Goal: Transaction & Acquisition: Subscribe to service/newsletter

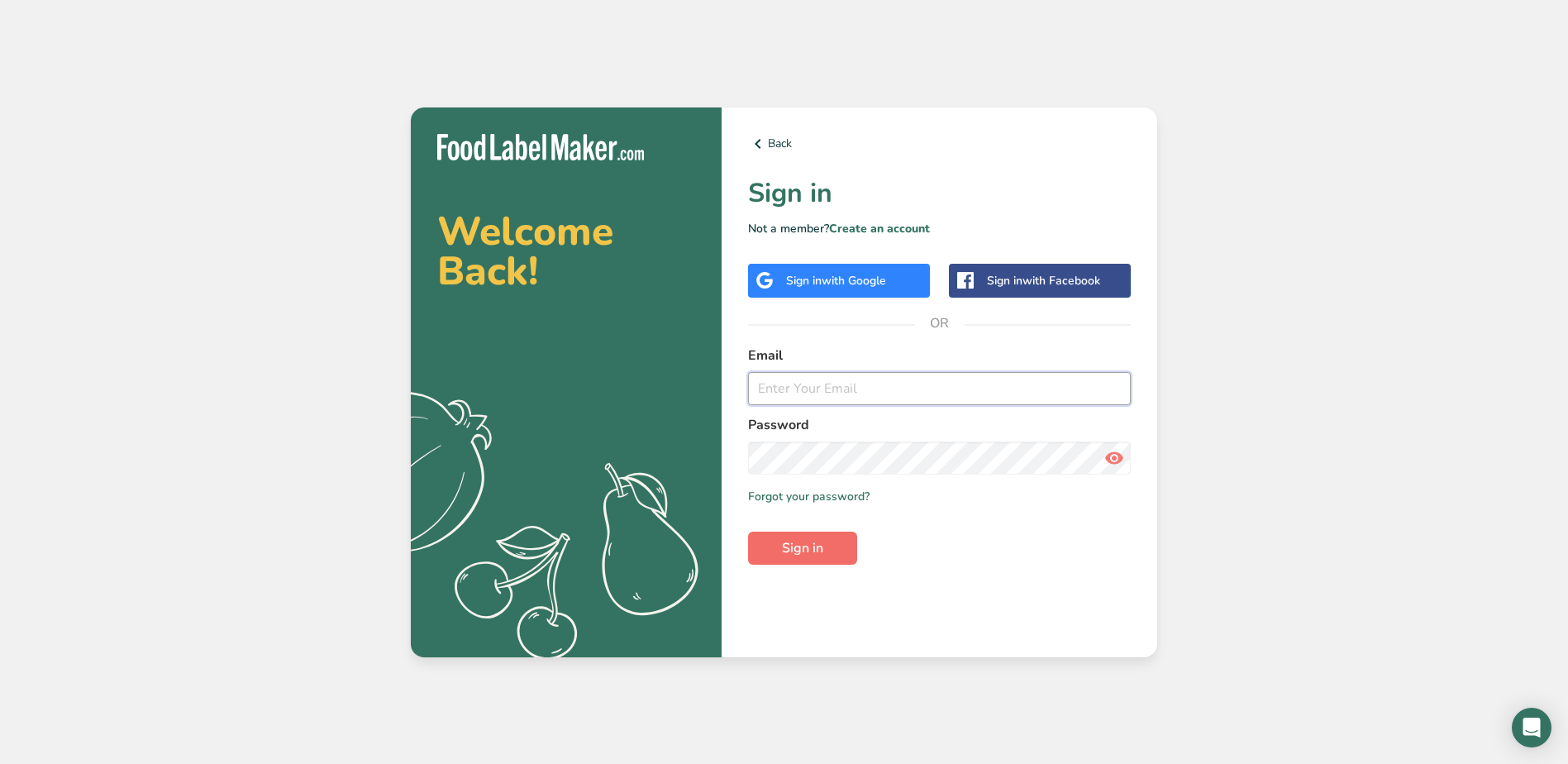
type input "[EMAIL_ADDRESS][DOMAIN_NAME]"
click at [788, 552] on span "Sign in" at bounding box center [802, 547] width 41 height 20
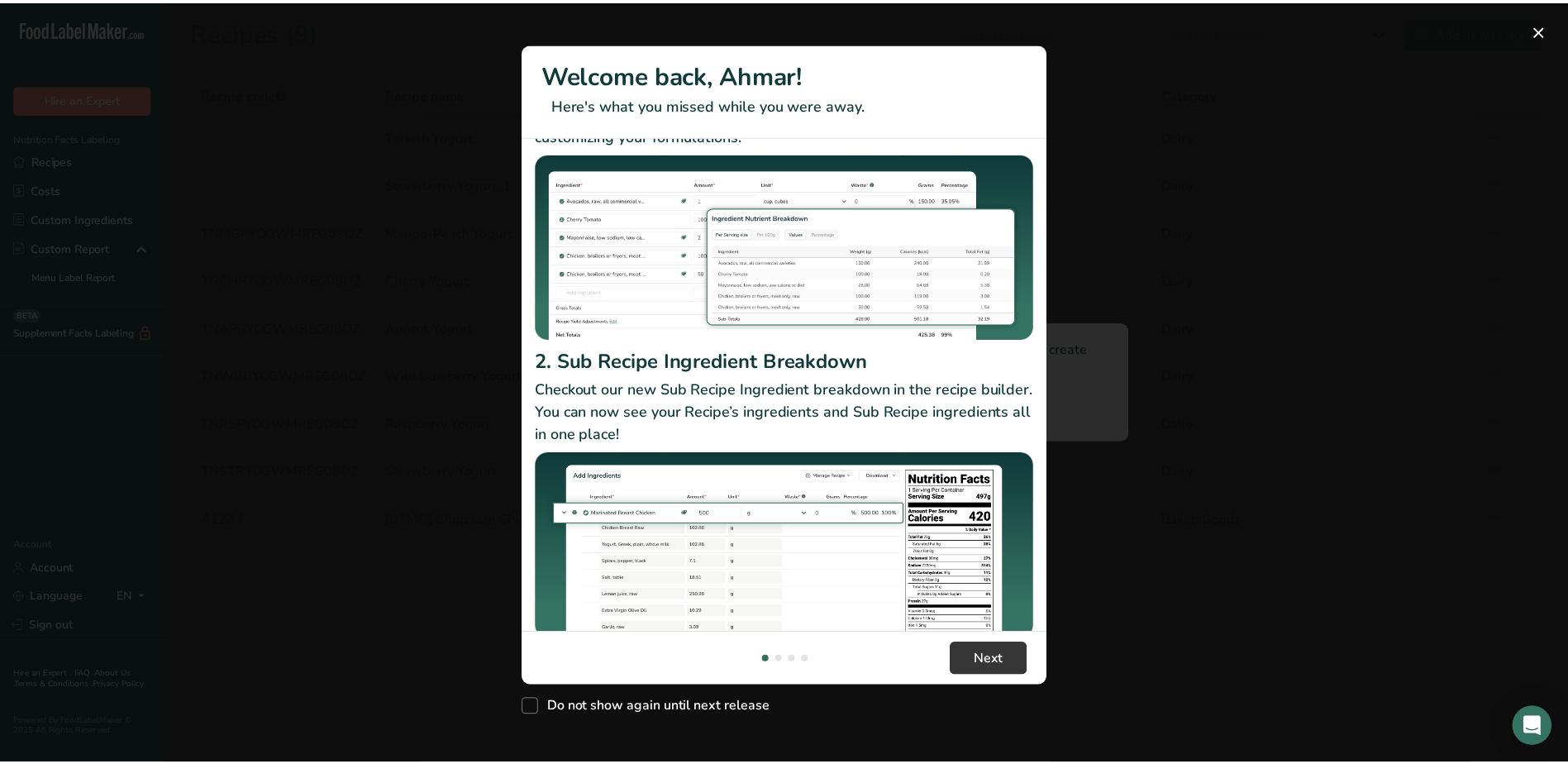
scroll to position [143, 0]
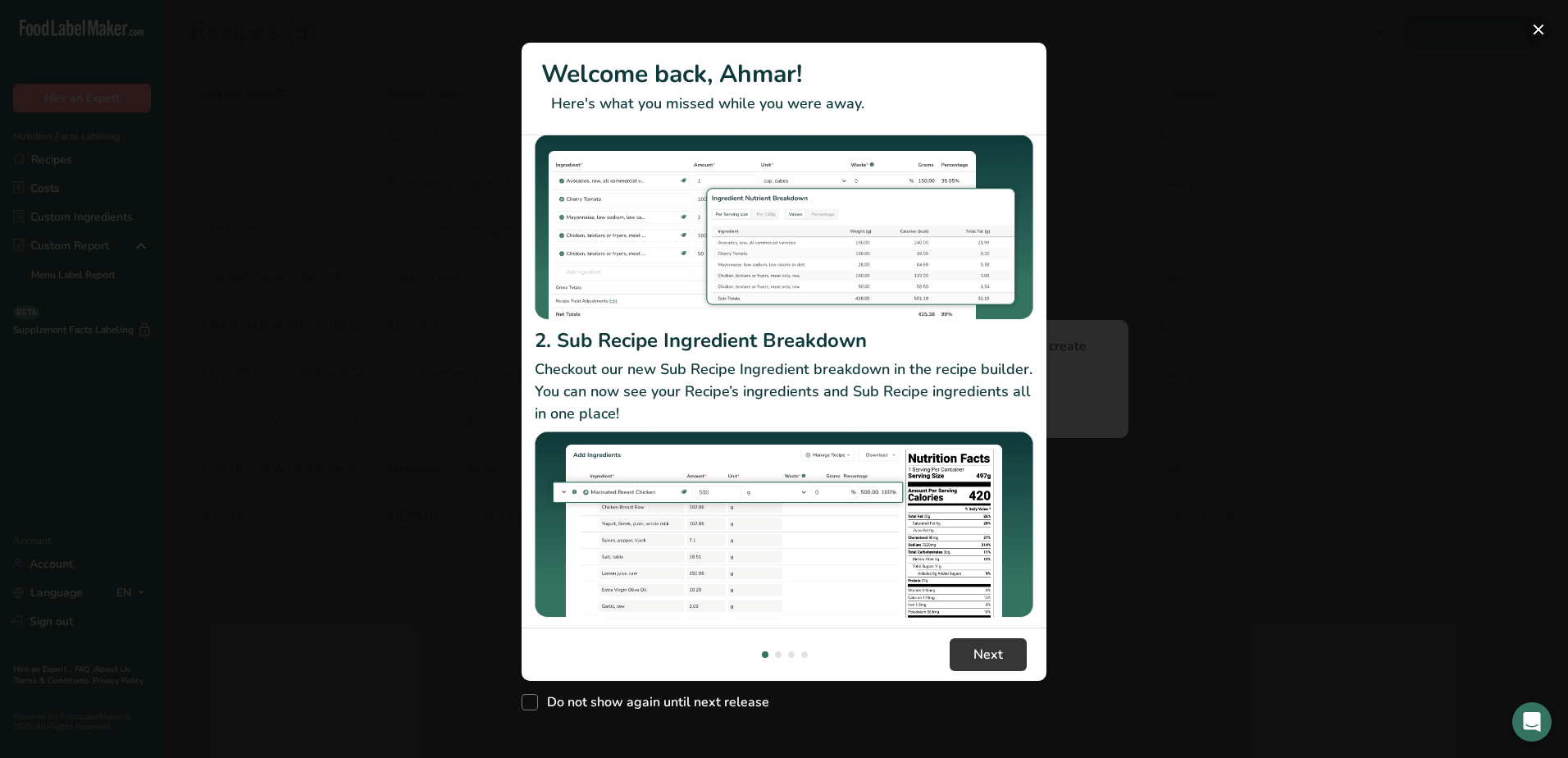
click at [1540, 28] on button "New Features" at bounding box center [1538, 30] width 26 height 26
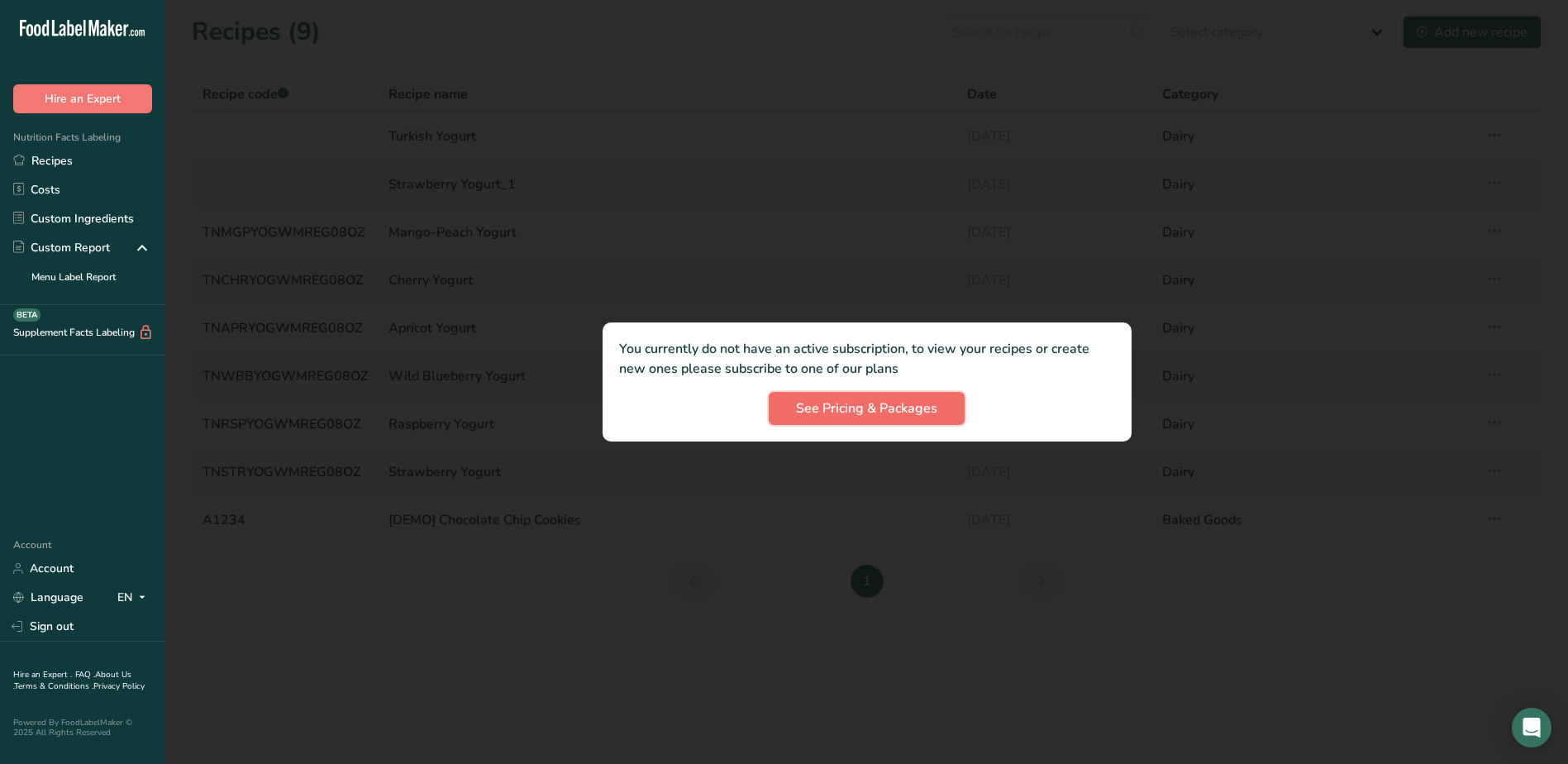
click at [874, 416] on span "See Pricing & Packages" at bounding box center [866, 408] width 142 height 20
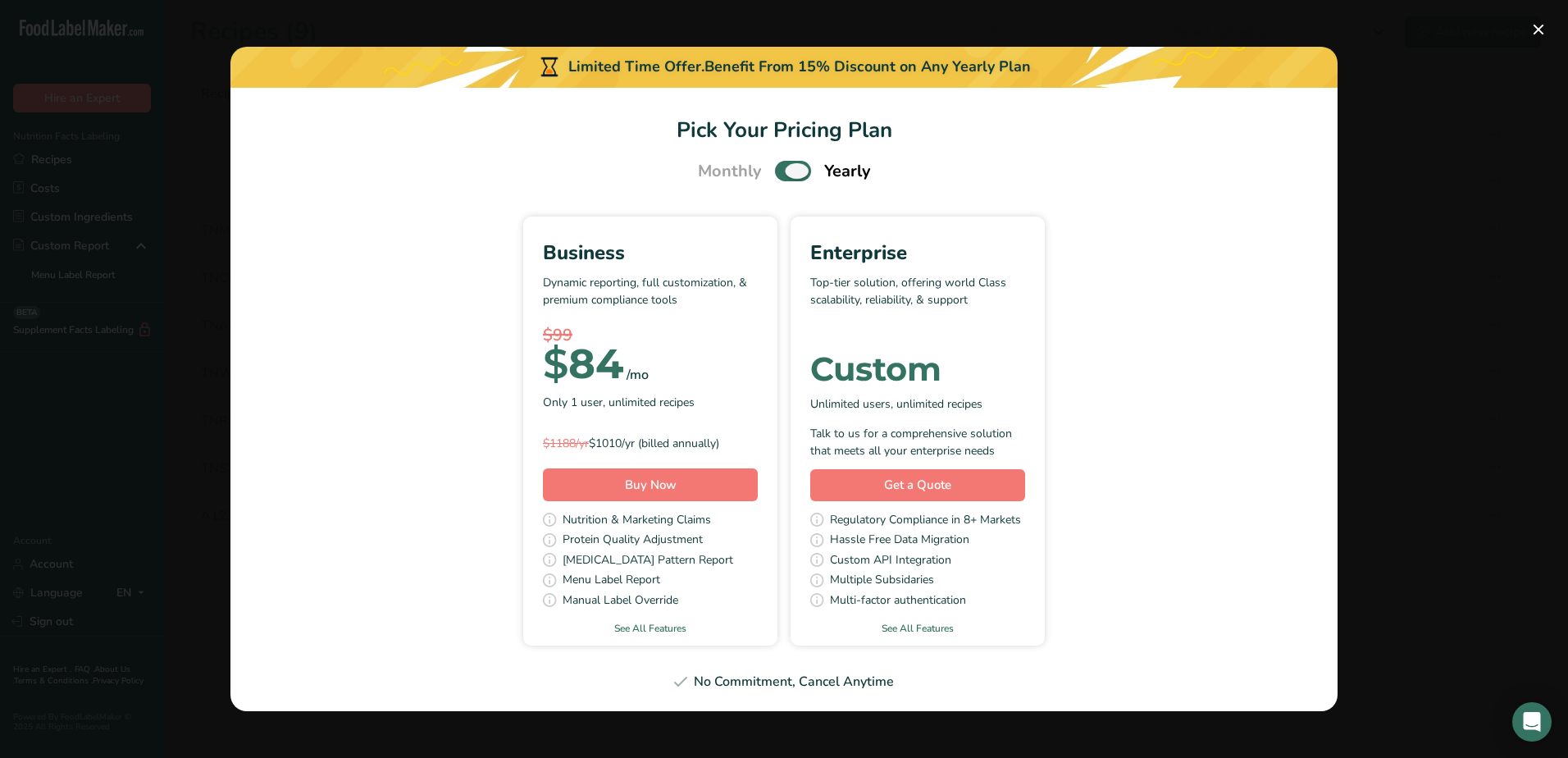
click at [791, 171] on span "Pick Your Pricing Plan Modal" at bounding box center [792, 171] width 36 height 20
click at [786, 171] on input "Pick Your Pricing Plan Modal" at bounding box center [779, 170] width 10 height 10
checkbox input "false"
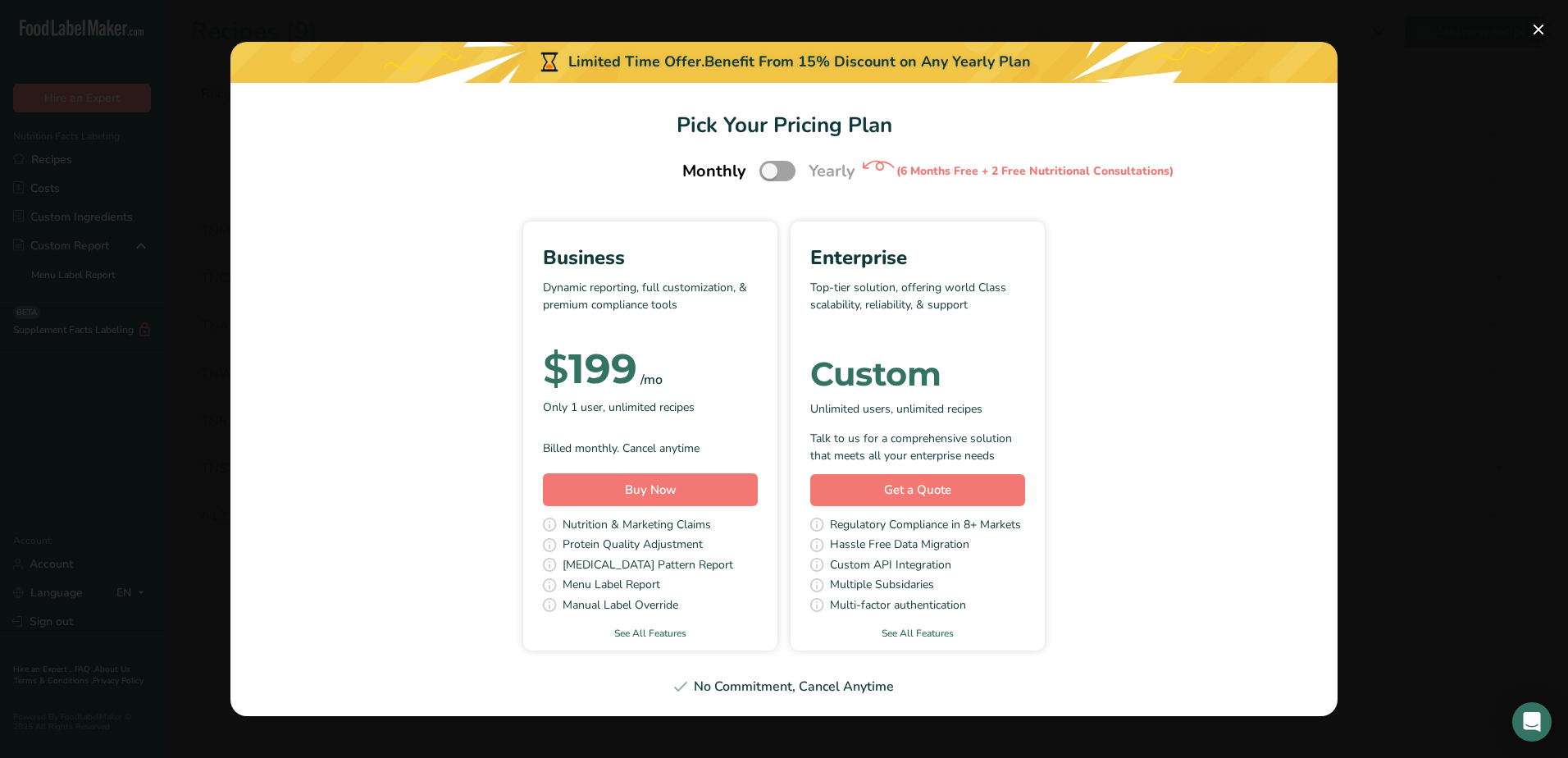
click at [1544, 23] on button "Pick Your Pricing Plan Modal" at bounding box center [1538, 30] width 26 height 26
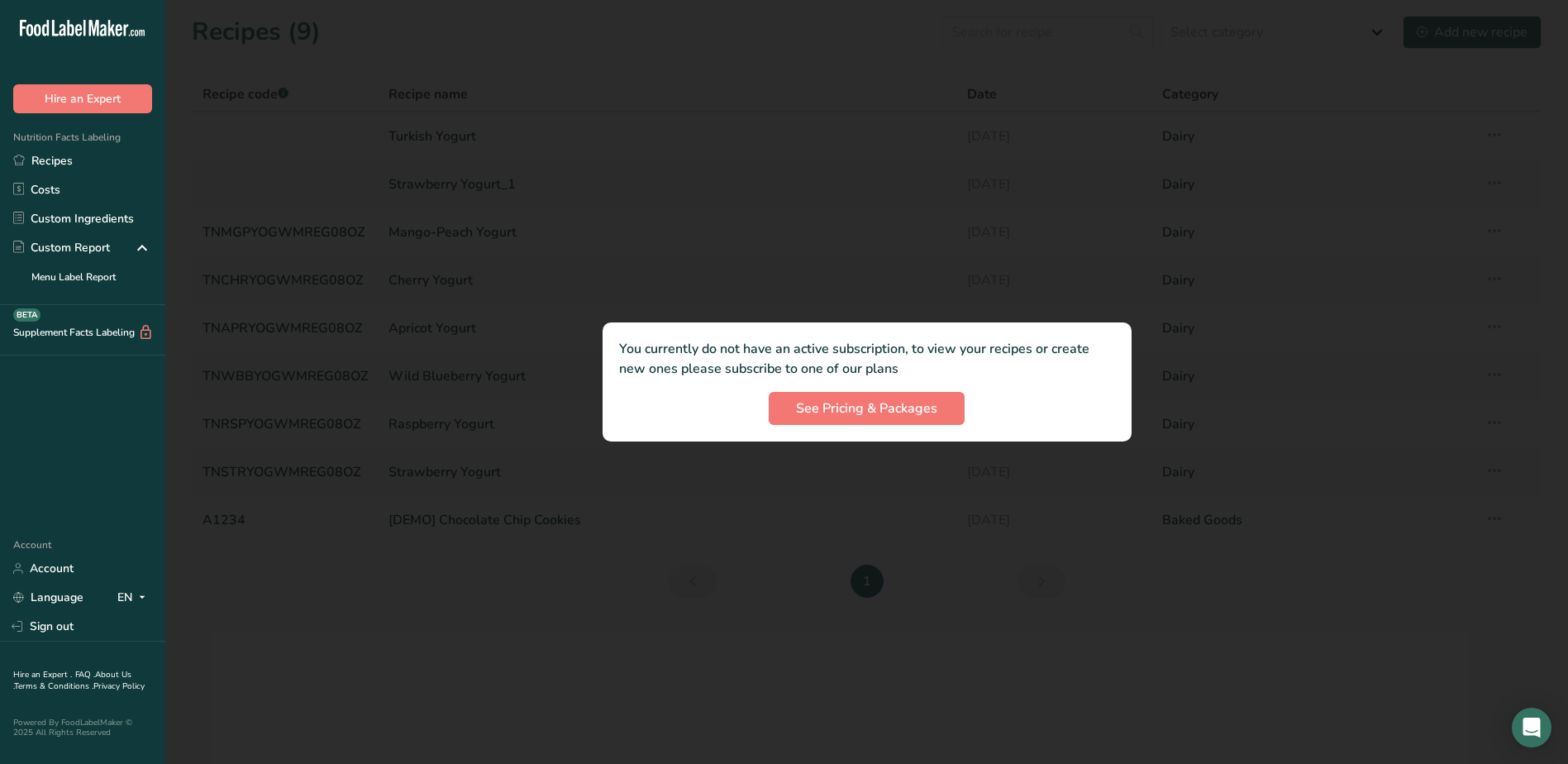
click at [1229, 258] on div at bounding box center [866, 382] width 1403 height 764
